Goal: Find contact information: Find contact information

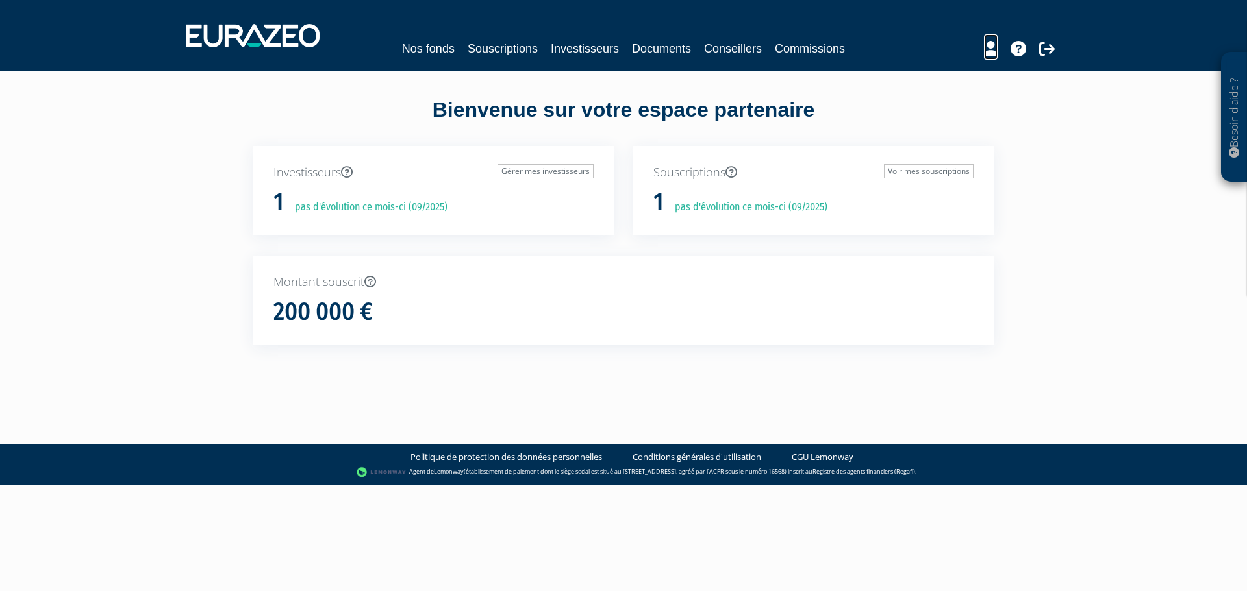
click at [993, 44] on icon at bounding box center [991, 49] width 14 height 16
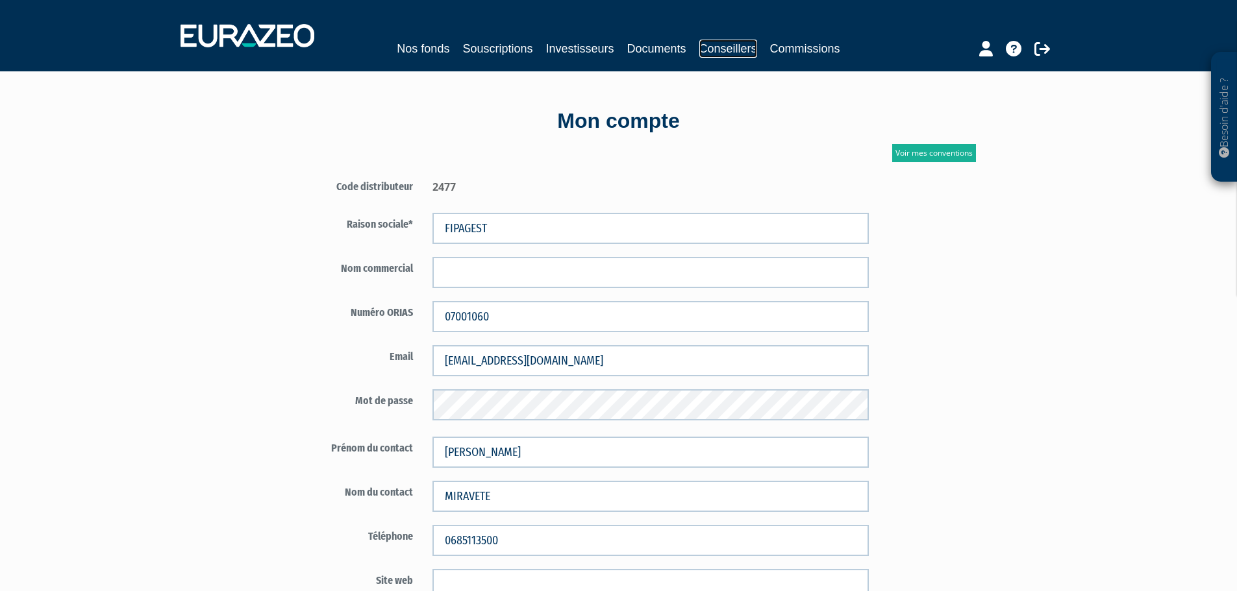
click at [722, 48] on link "Conseillers" at bounding box center [728, 49] width 58 height 18
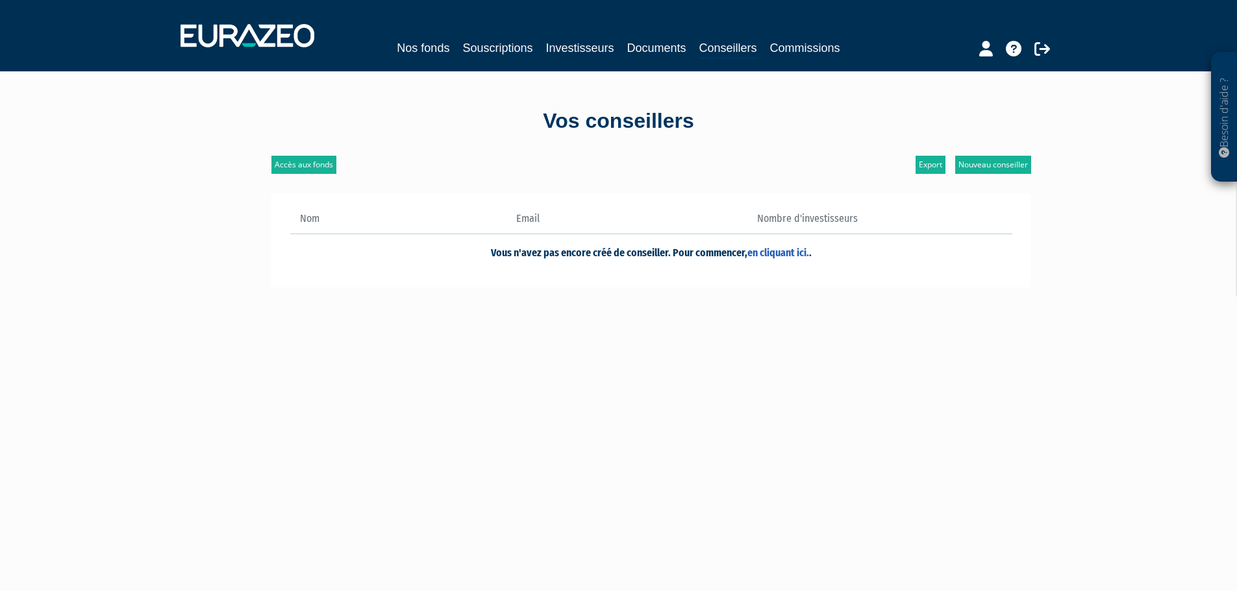
click at [977, 55] on div at bounding box center [991, 46] width 149 height 25
click at [984, 51] on icon at bounding box center [986, 49] width 14 height 16
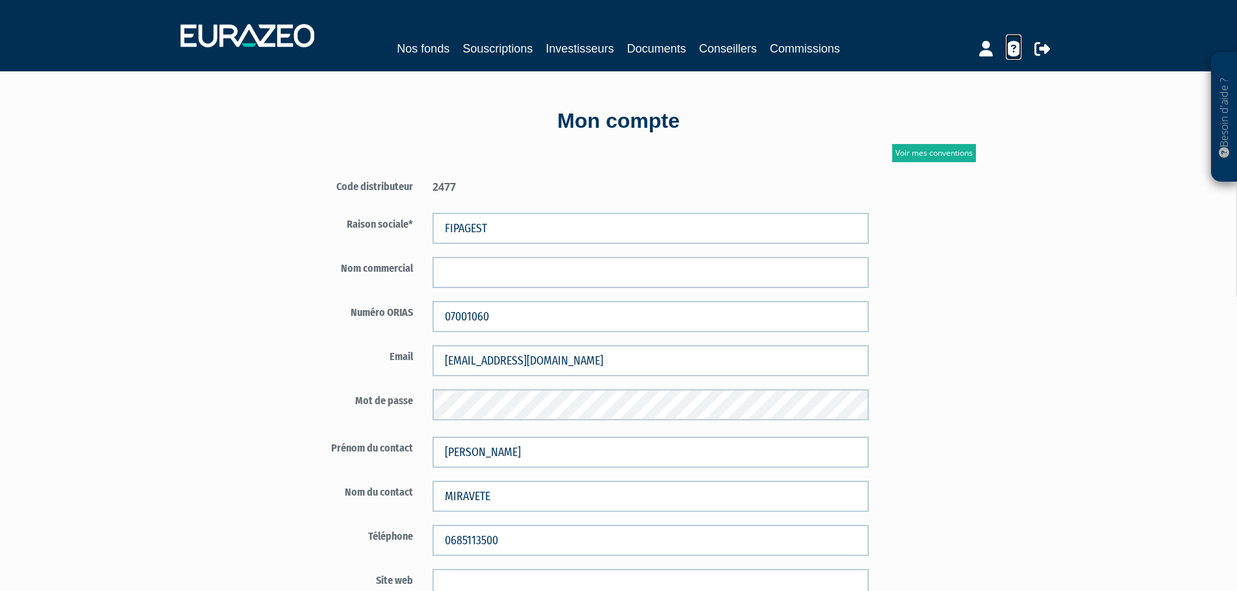
click at [1014, 47] on icon at bounding box center [1014, 49] width 16 height 16
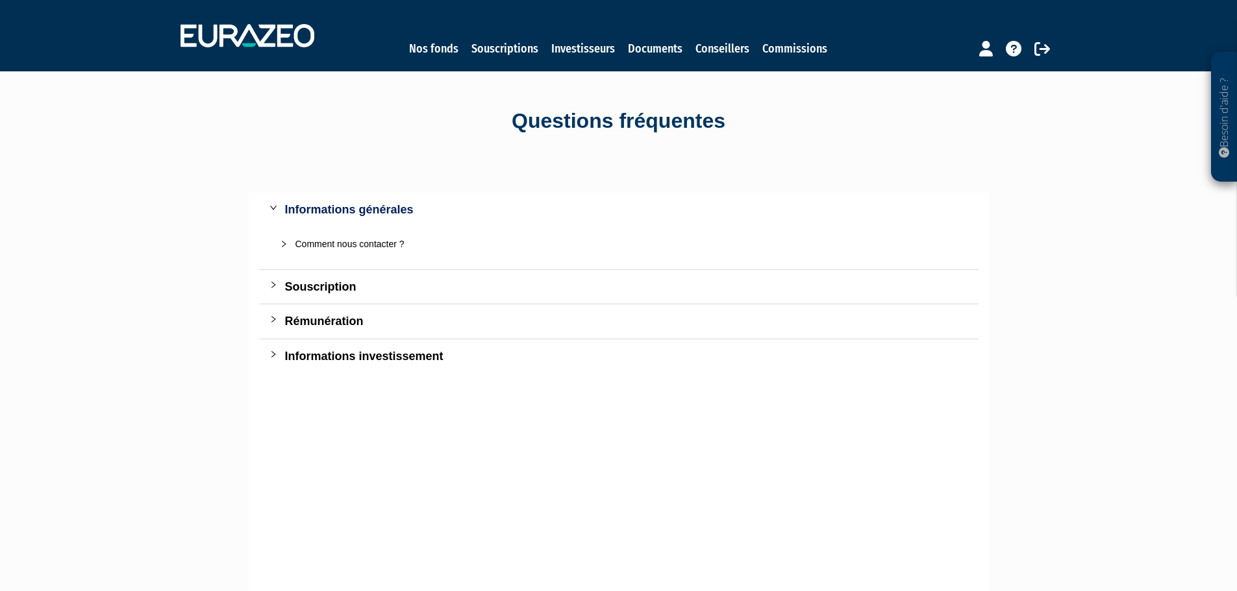
click at [281, 245] on icon "collapsed" at bounding box center [284, 244] width 8 height 8
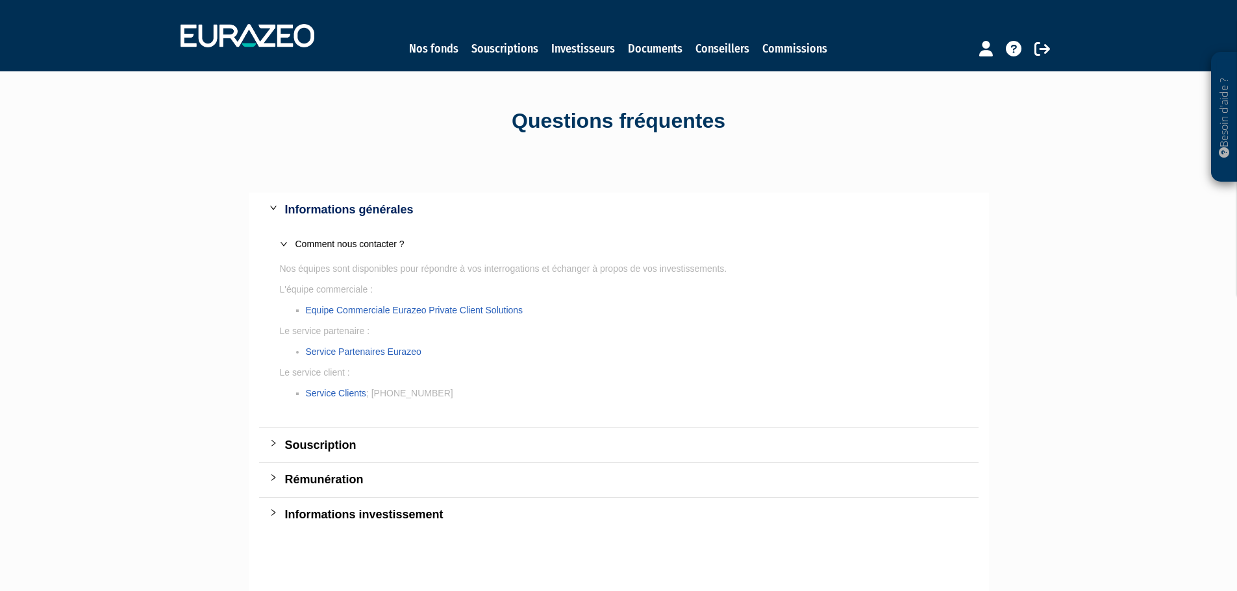
click at [274, 441] on icon "collapsed" at bounding box center [273, 444] width 8 height 8
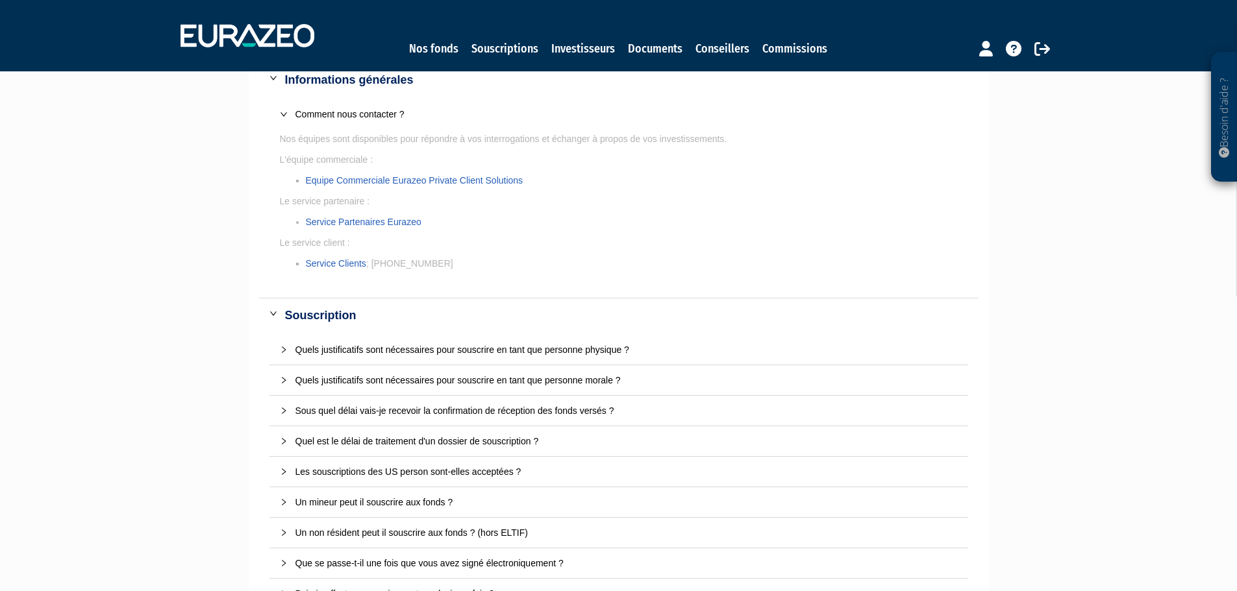
scroll to position [260, 0]
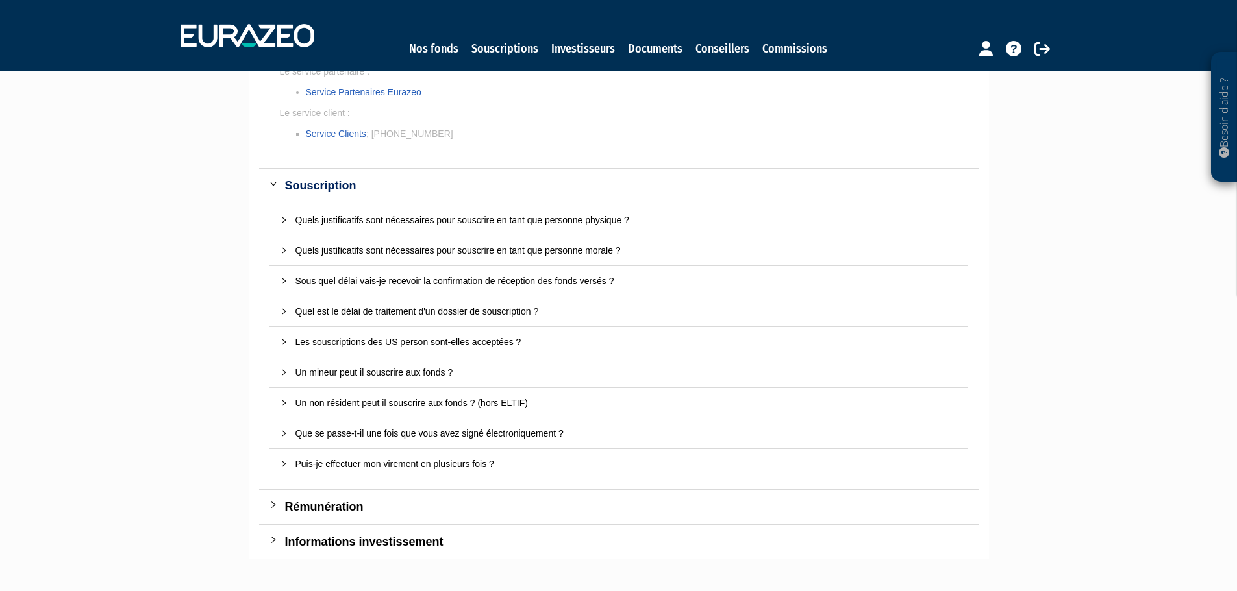
click at [272, 537] on icon "collapsed" at bounding box center [273, 540] width 8 height 8
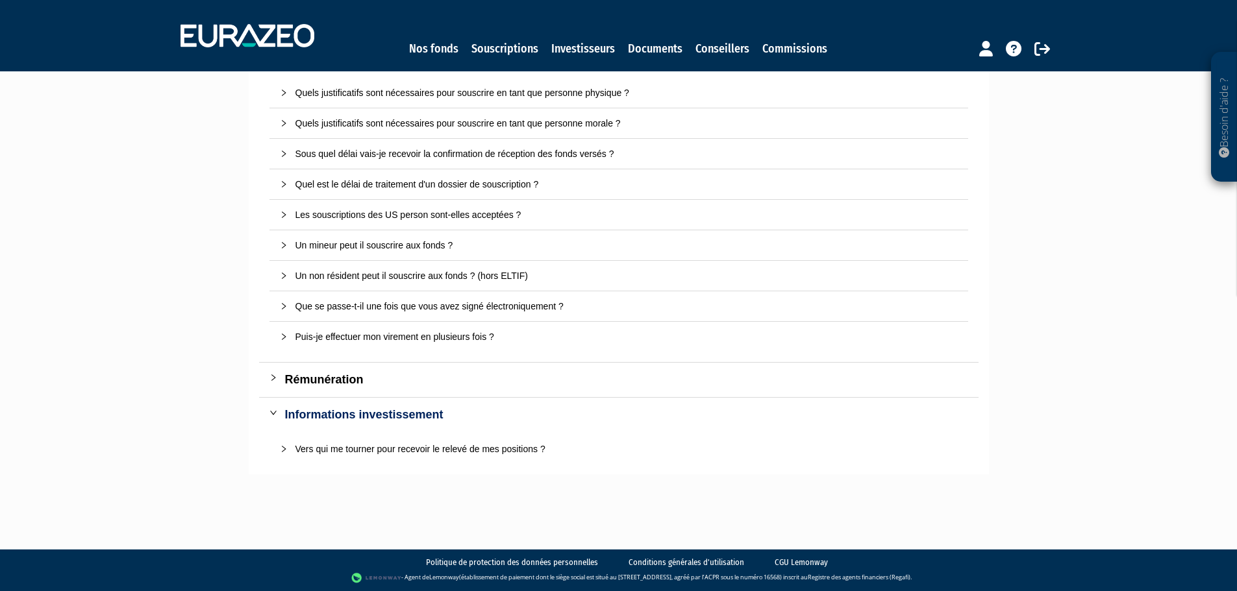
click at [272, 377] on icon "collapsed" at bounding box center [273, 378] width 8 height 8
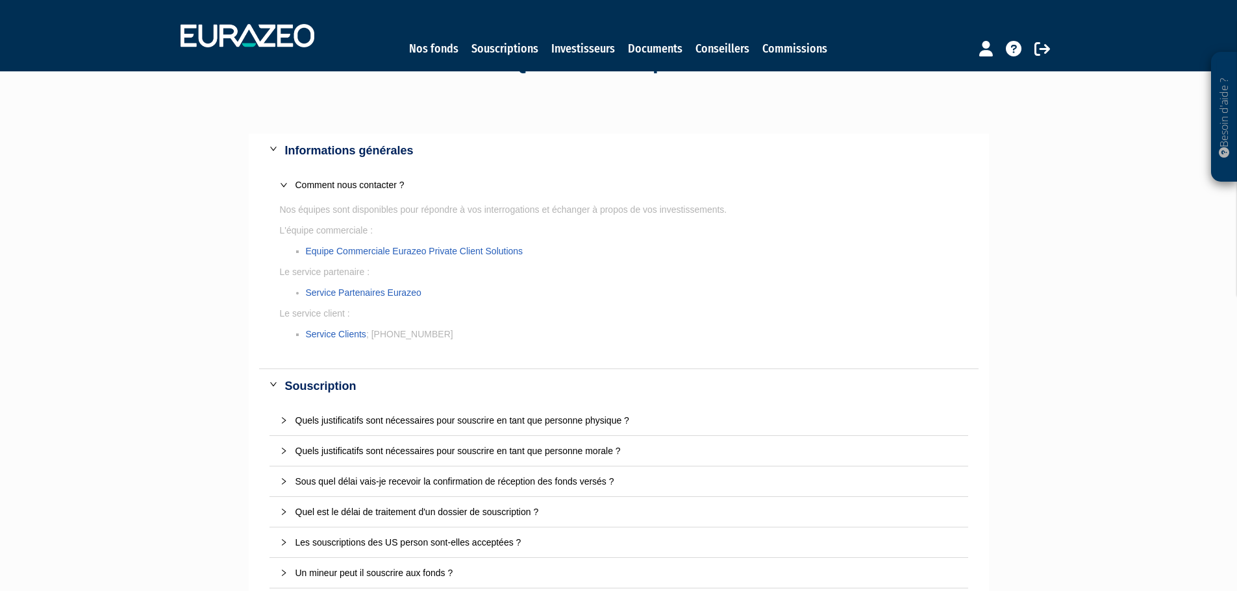
scroll to position [0, 0]
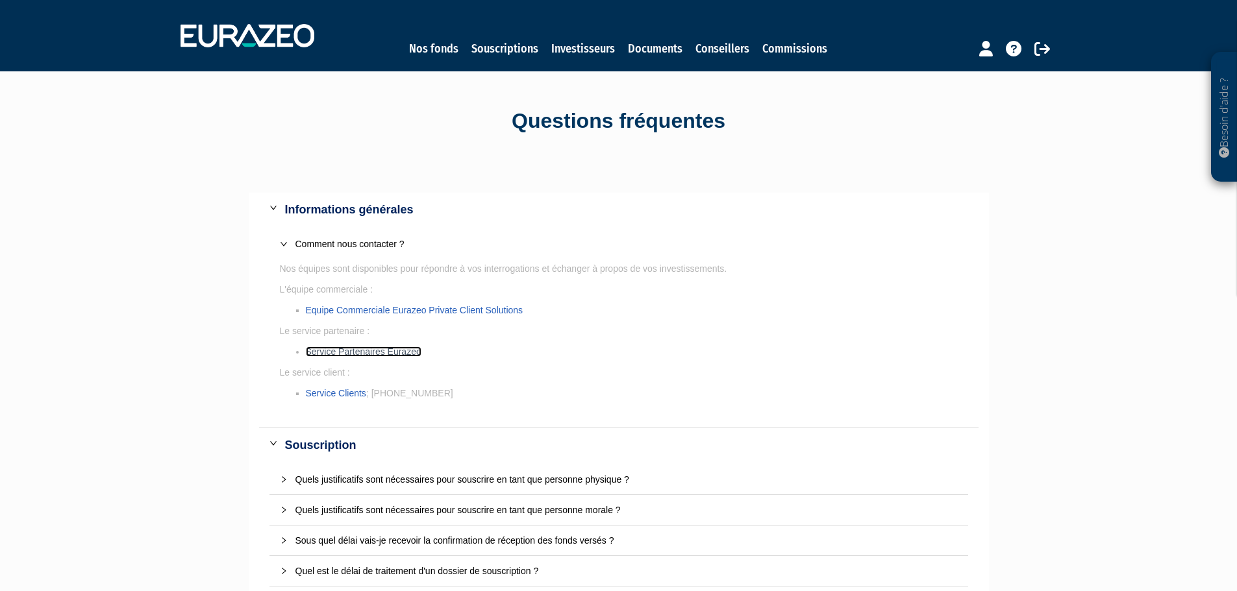
click at [393, 351] on link "Service Partenaires Eurazeo" at bounding box center [364, 352] width 116 height 10
